Goal: Navigation & Orientation: Understand site structure

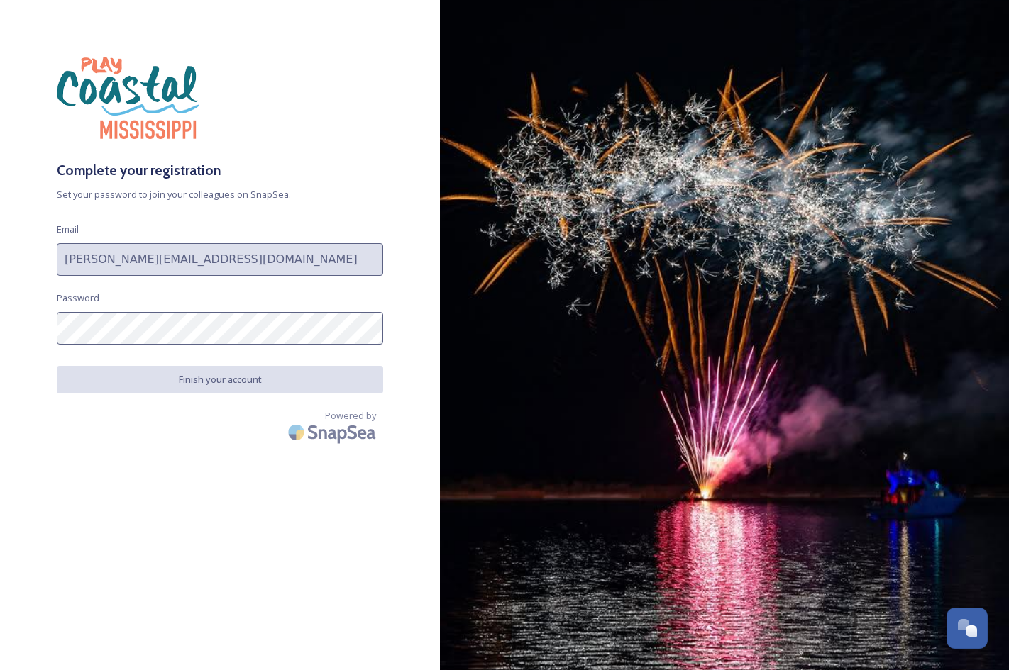
click at [212, 379] on button "Finish your account" at bounding box center [220, 380] width 326 height 28
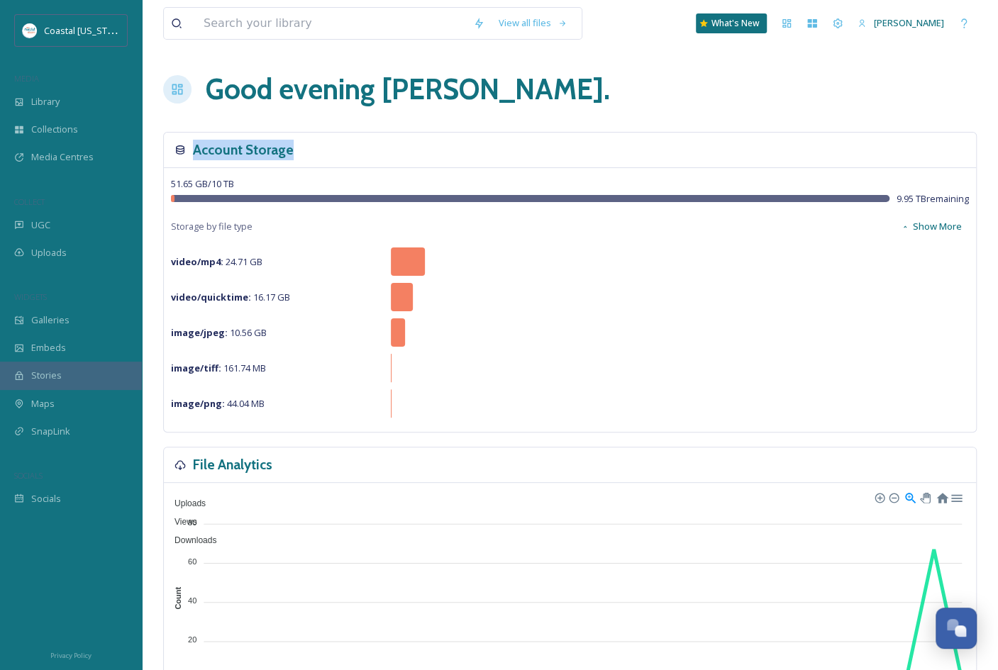
drag, startPoint x: 996, startPoint y: 114, endPoint x: 995, endPoint y: 136, distance: 22.0
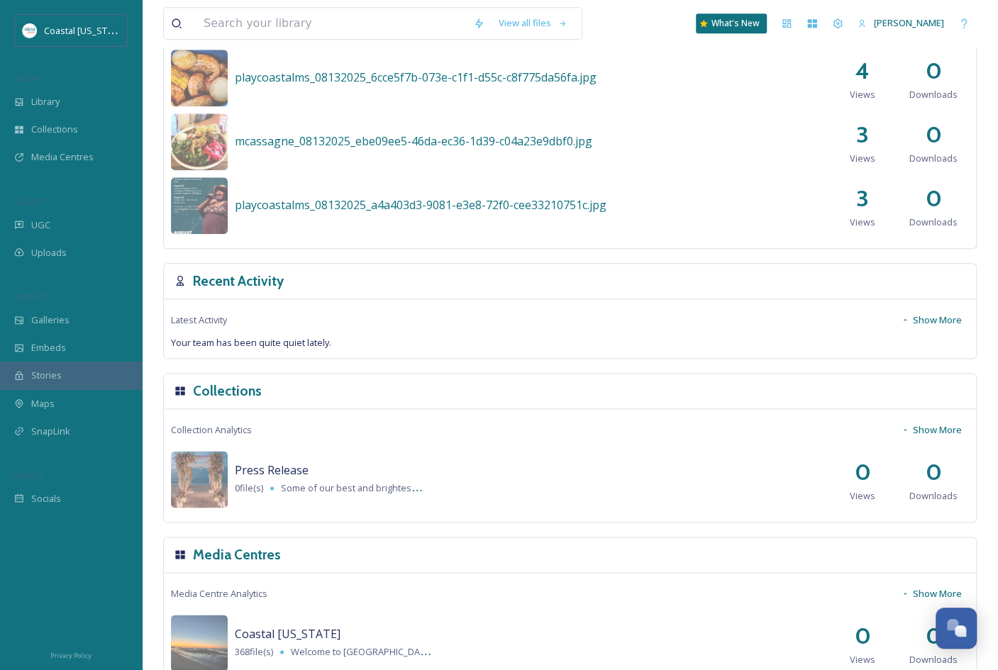
scroll to position [817, 0]
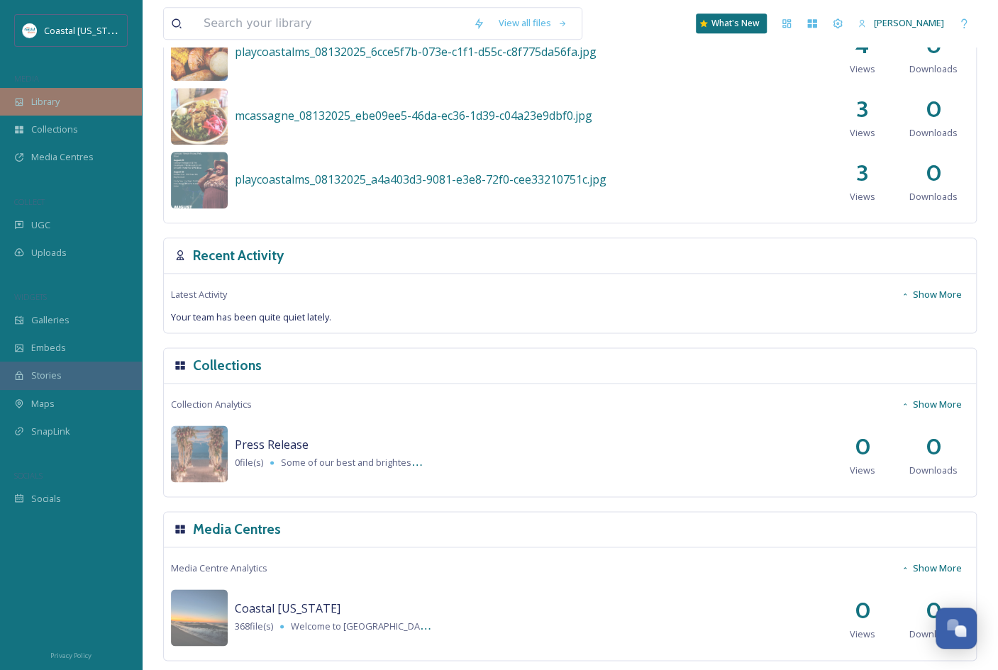
click at [56, 103] on span "Library" at bounding box center [45, 101] width 28 height 13
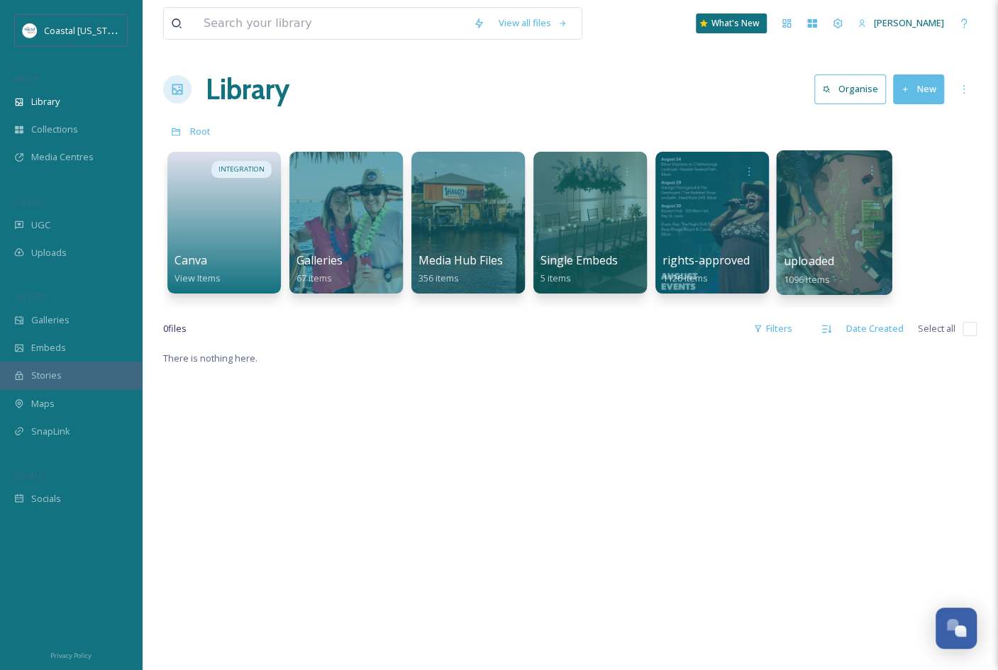
click at [792, 237] on div at bounding box center [834, 222] width 116 height 145
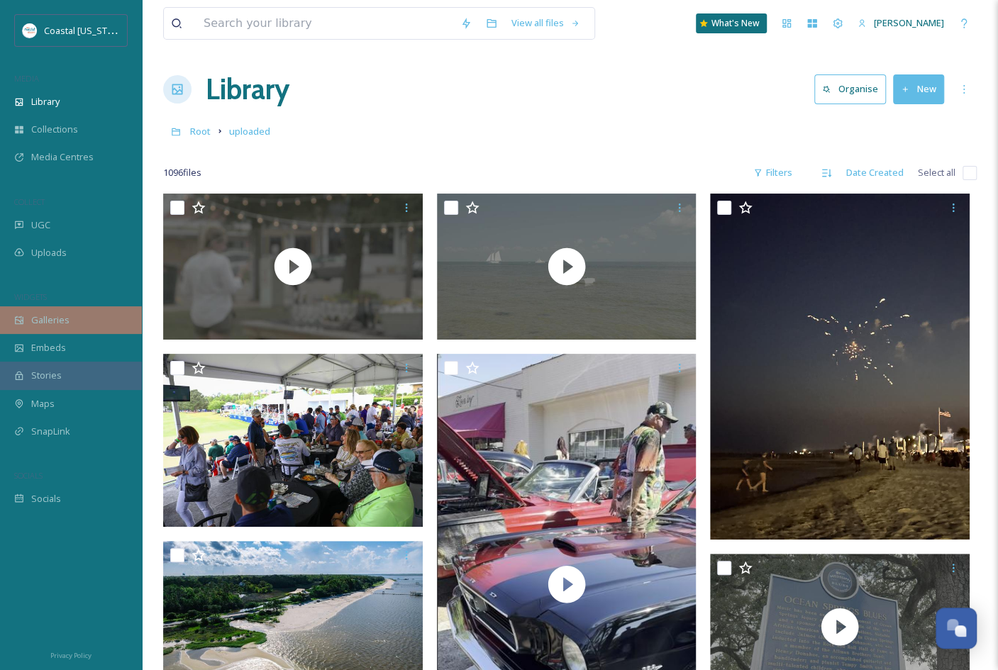
click at [43, 326] on span "Galleries" at bounding box center [50, 319] width 38 height 13
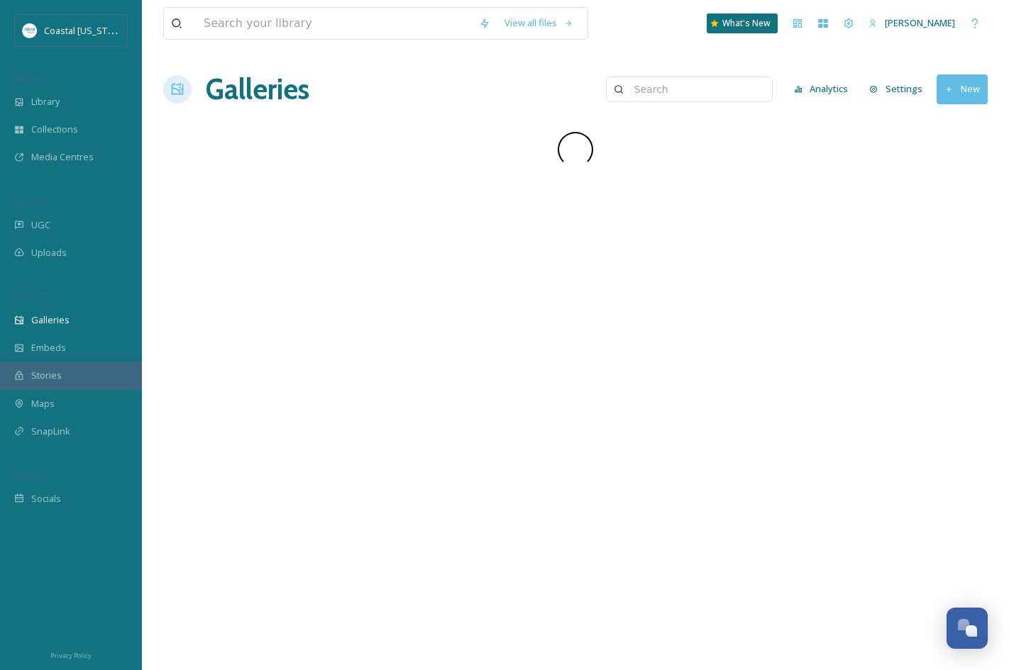
click at [43, 326] on span "Galleries" at bounding box center [50, 319] width 38 height 13
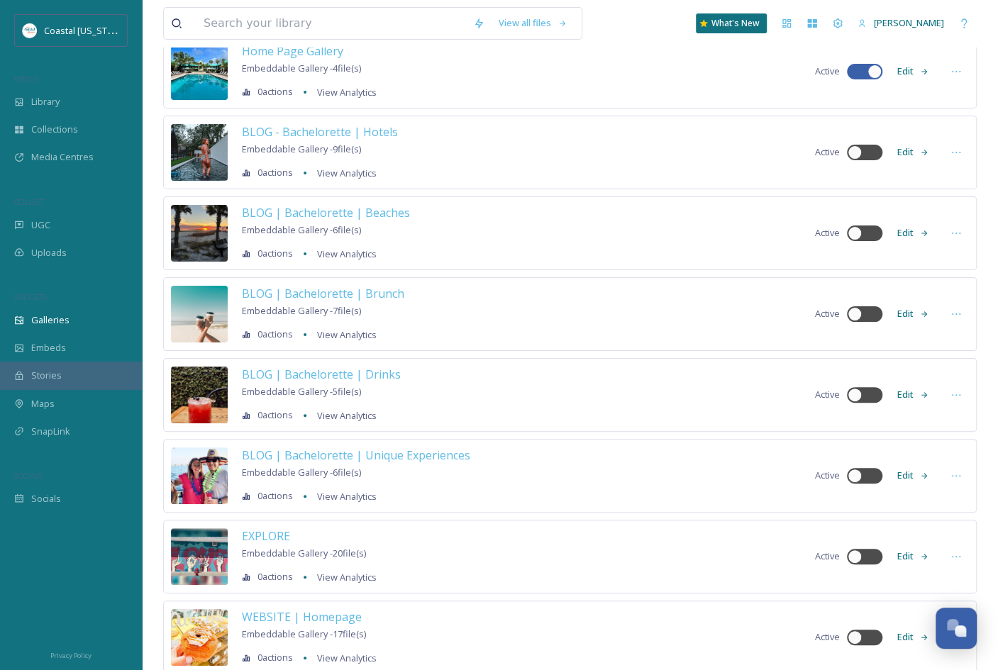
scroll to position [139, 0]
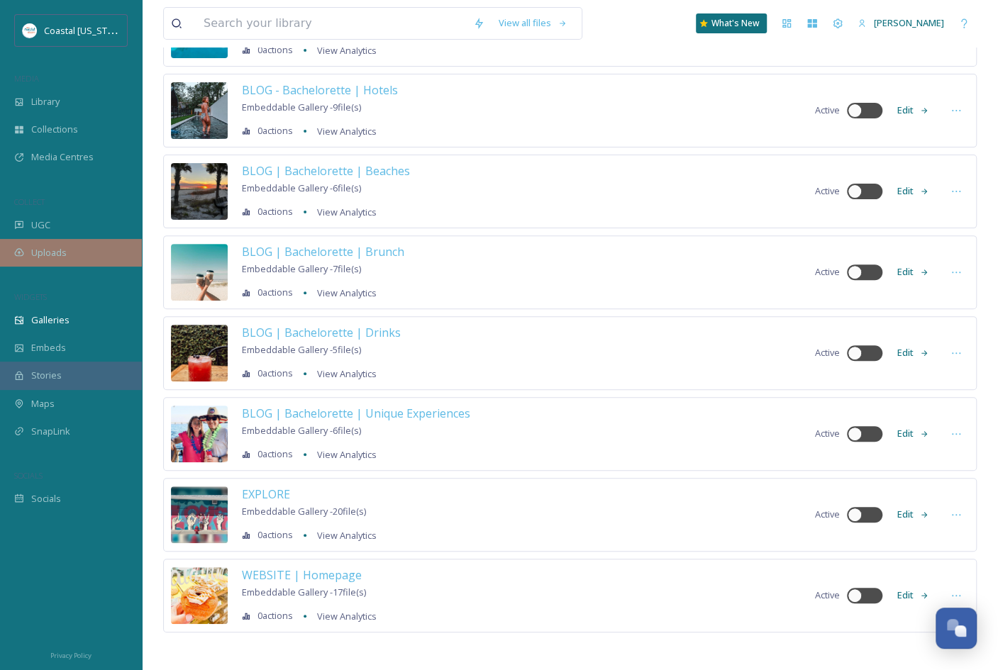
click at [48, 255] on span "Uploads" at bounding box center [48, 252] width 35 height 13
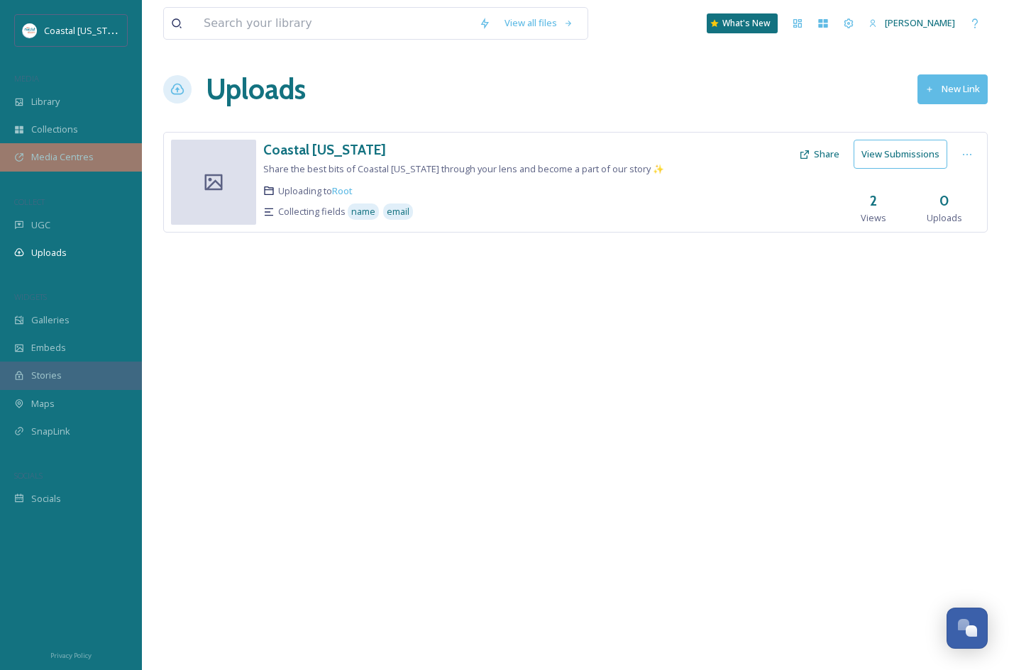
click at [50, 161] on span "Media Centres" at bounding box center [62, 156] width 62 height 13
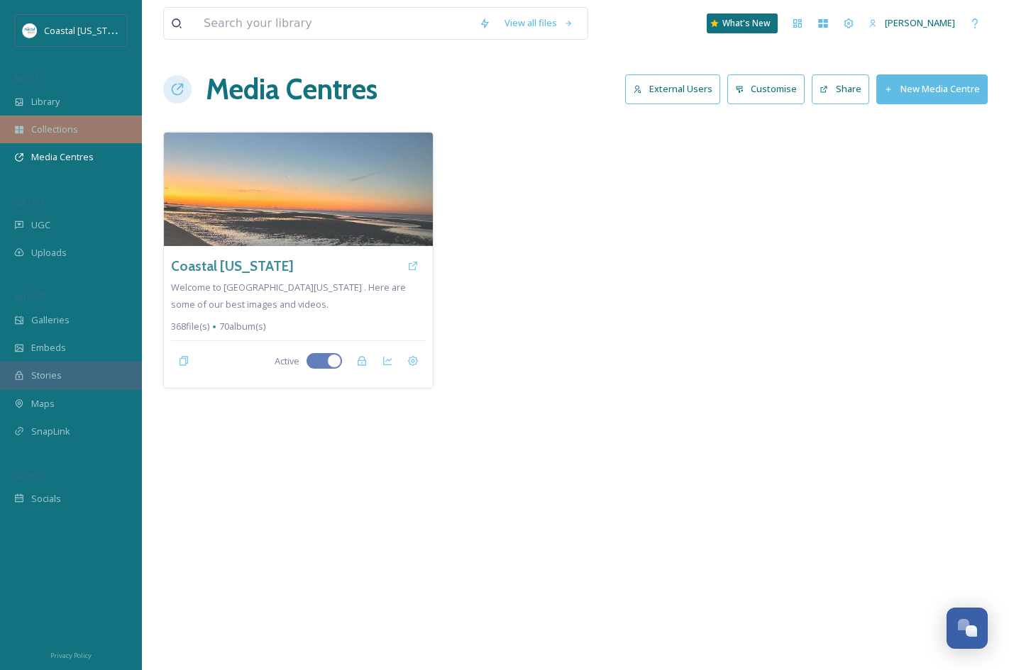
click at [53, 128] on span "Collections" at bounding box center [54, 129] width 47 height 13
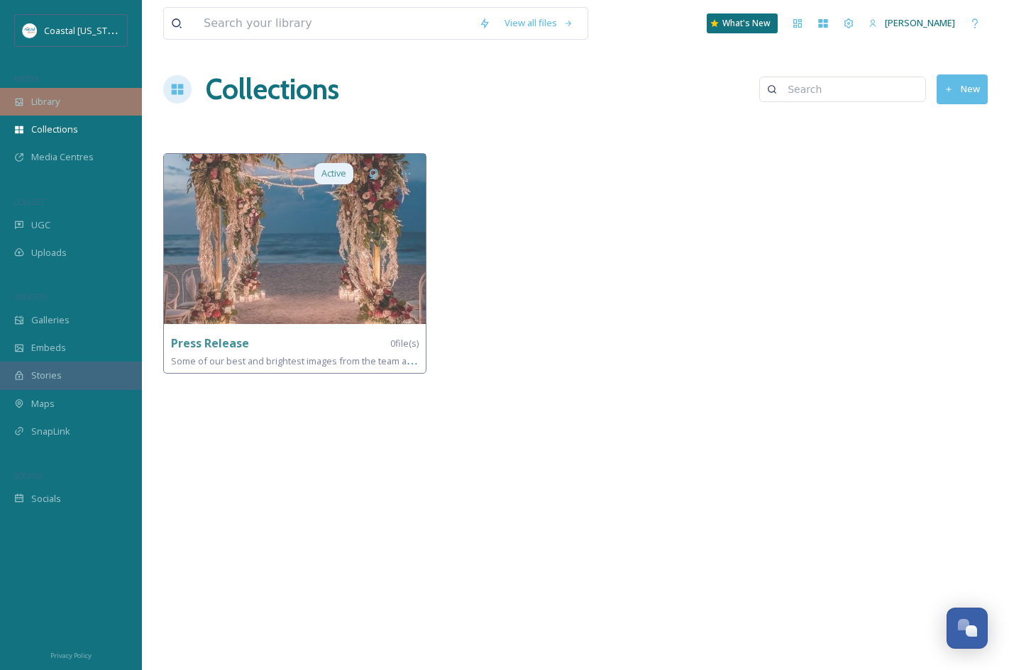
click at [52, 105] on span "Library" at bounding box center [45, 101] width 28 height 13
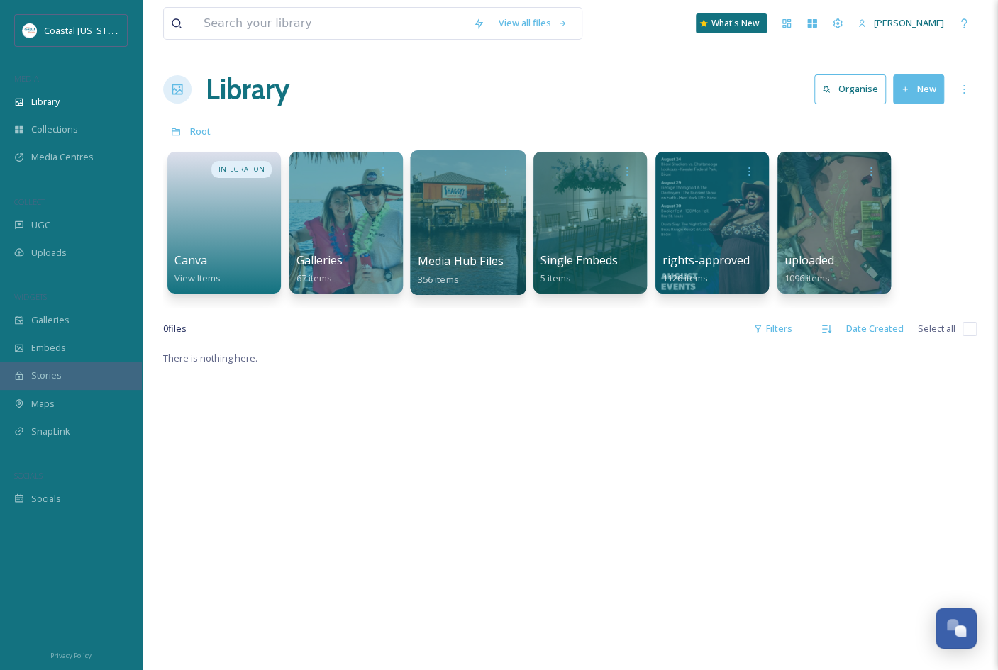
click at [455, 226] on div at bounding box center [468, 222] width 116 height 145
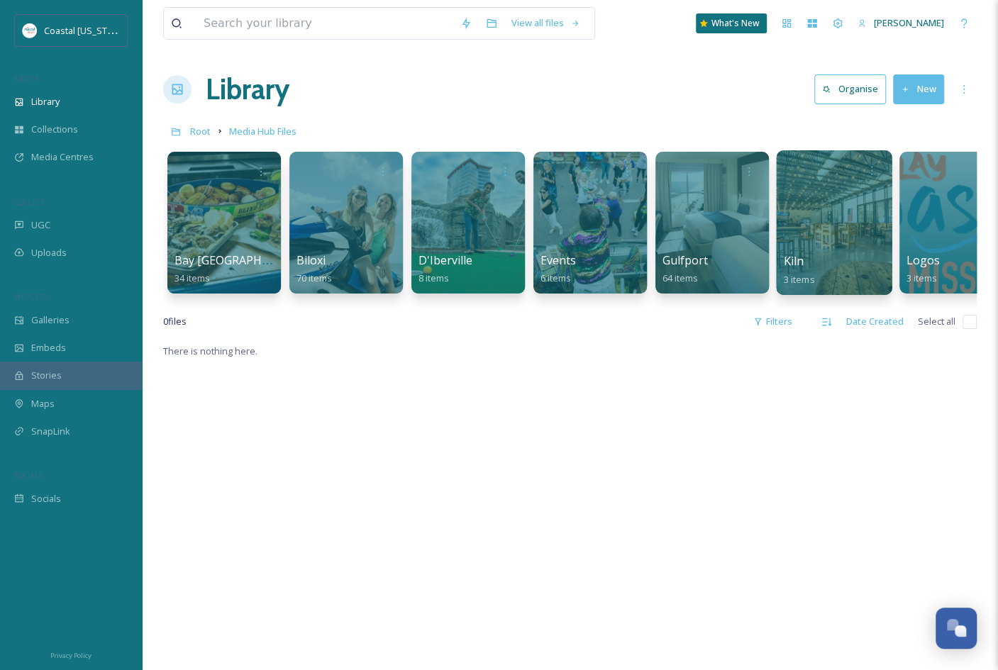
click at [823, 241] on div at bounding box center [834, 222] width 116 height 145
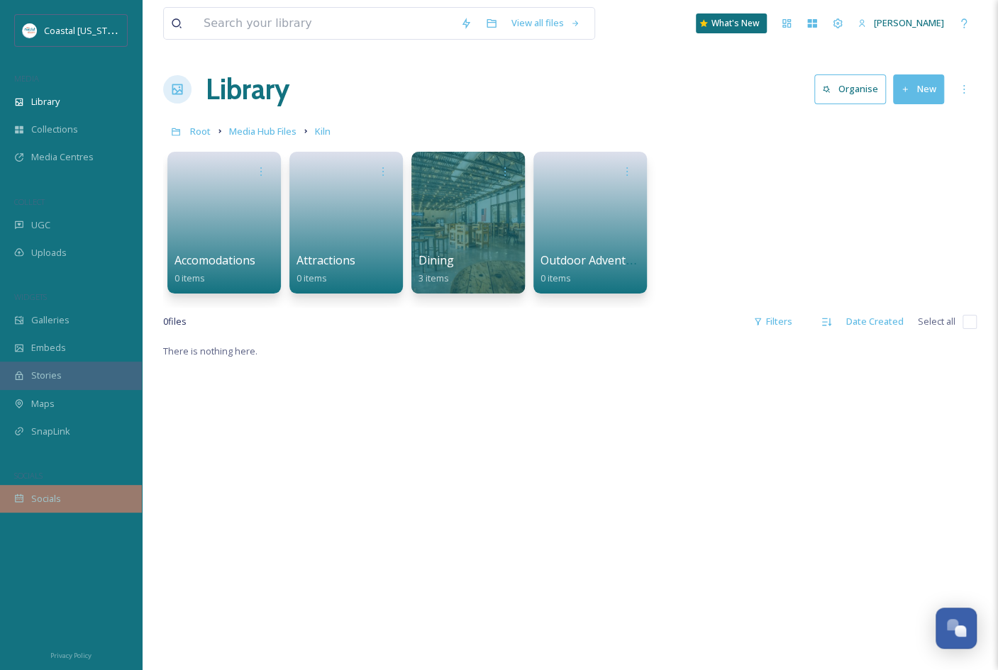
click at [60, 492] on span "Socials" at bounding box center [46, 498] width 30 height 13
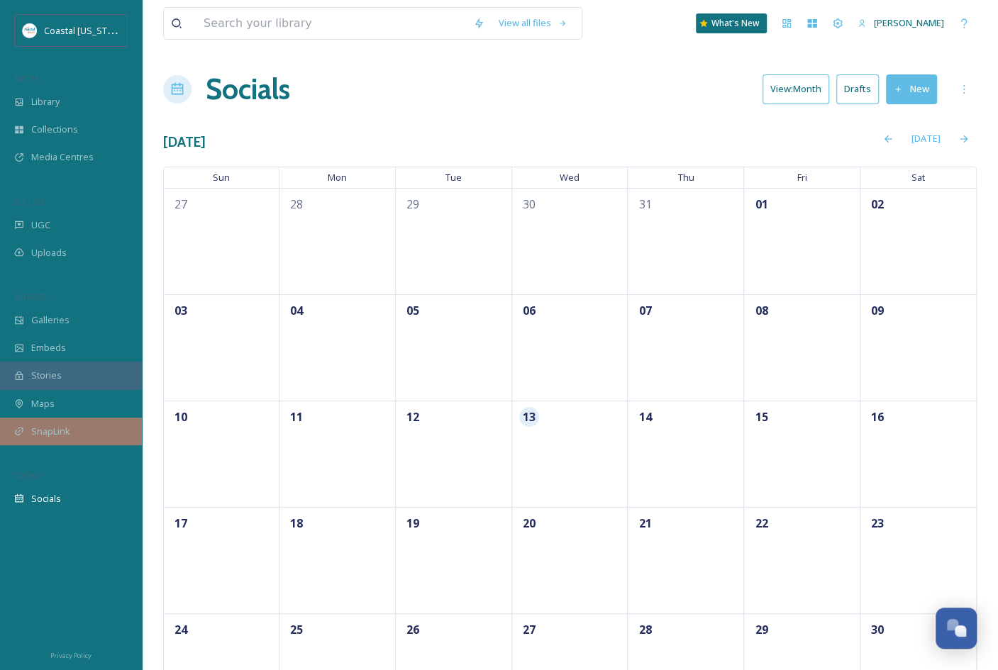
click at [57, 429] on span "SnapLink" at bounding box center [50, 431] width 39 height 13
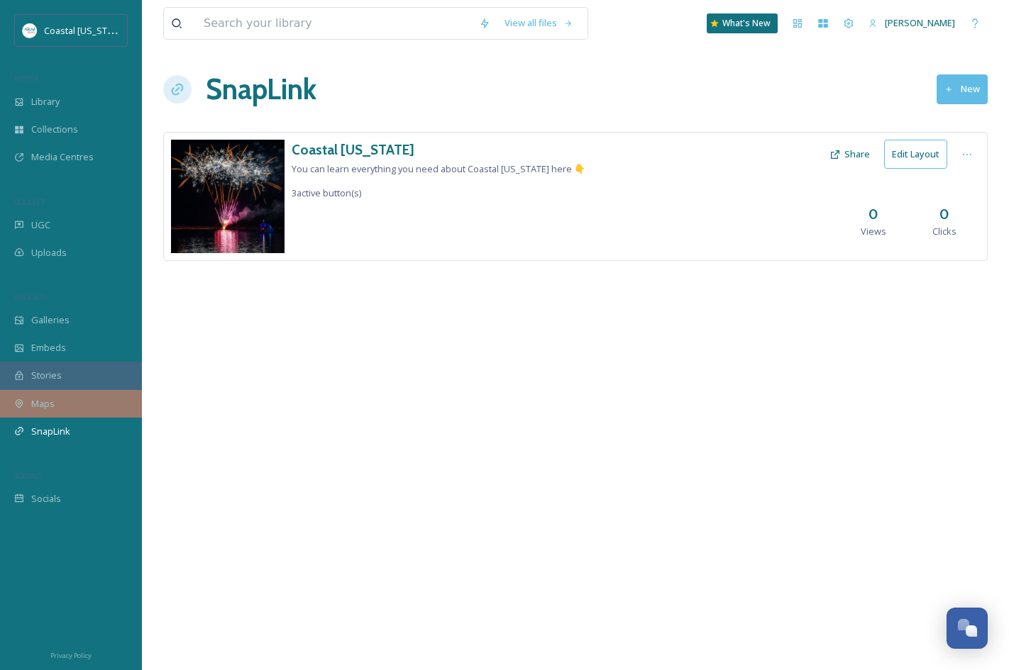
click at [56, 411] on div "Maps" at bounding box center [71, 404] width 142 height 28
